Goal: Information Seeking & Learning: Learn about a topic

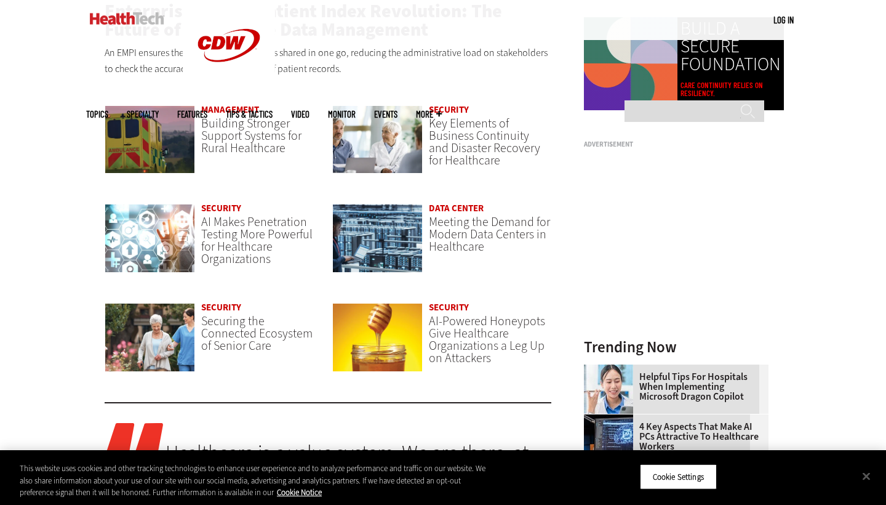
scroll to position [889, 0]
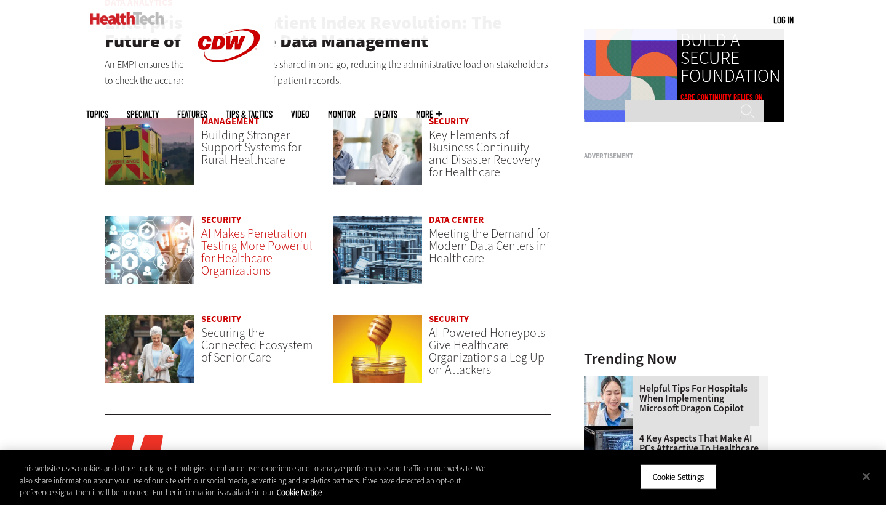
click at [224, 242] on span "AI Makes Penetration Testing More Powerful for Healthcare Organizations" at bounding box center [256, 252] width 111 height 54
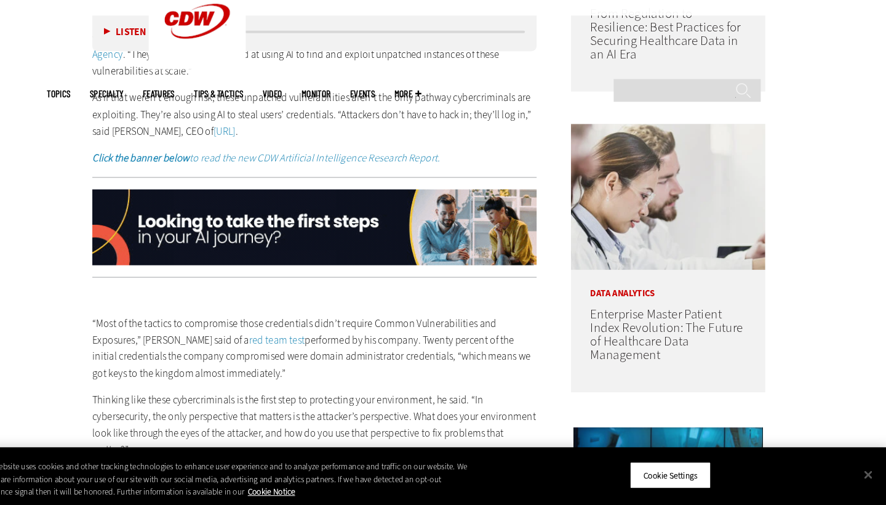
scroll to position [1083, 0]
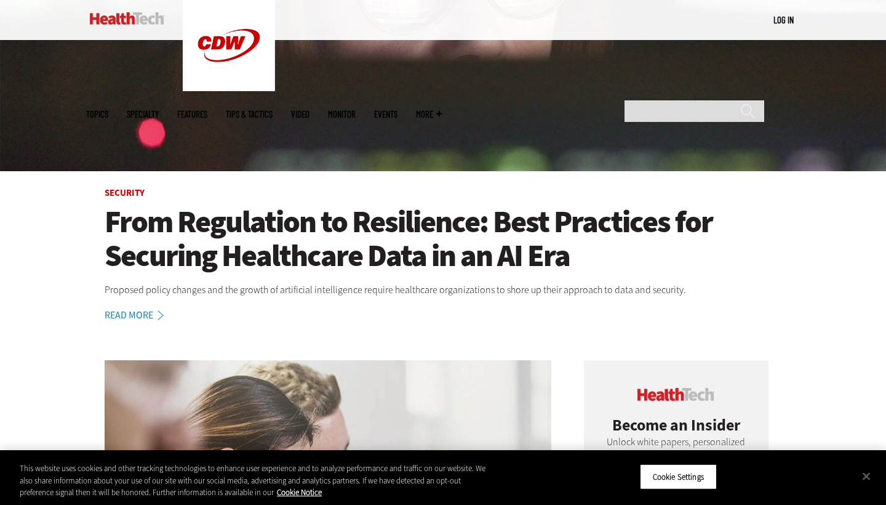
scroll to position [156, 0]
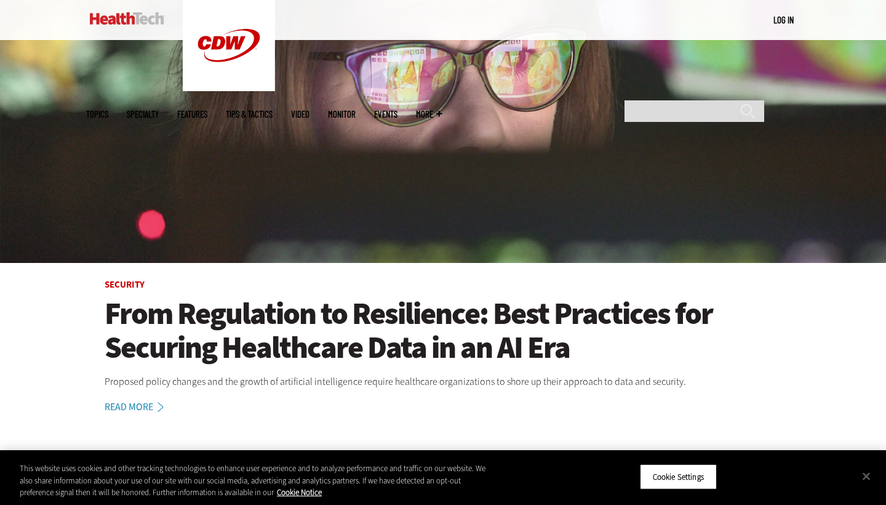
click at [298, 319] on h1 "From Regulation to Resilience: Best Practices for Securing Healthcare Data in a…" at bounding box center [443, 331] width 677 height 68
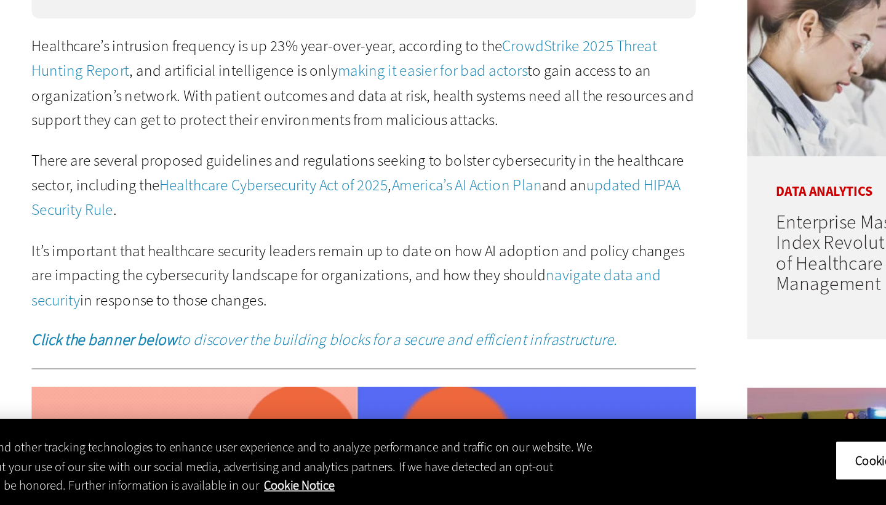
scroll to position [568, 0]
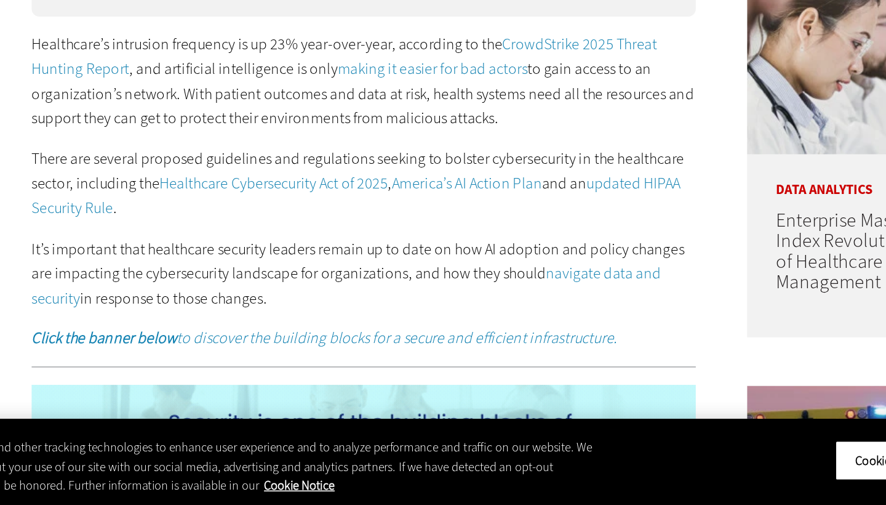
click at [401, 294] on link "updated HIPAA Security Rule" at bounding box center [335, 308] width 412 height 29
